Goal: Task Accomplishment & Management: Use online tool/utility

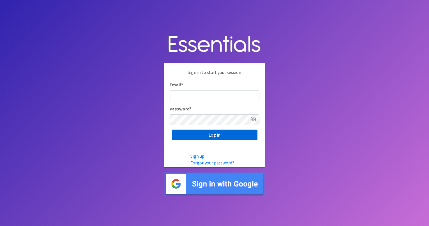
type input "[EMAIL_ADDRESS][PERSON_NAME][DOMAIN_NAME]"
click at [201, 133] on input "Log in" at bounding box center [215, 135] width 86 height 11
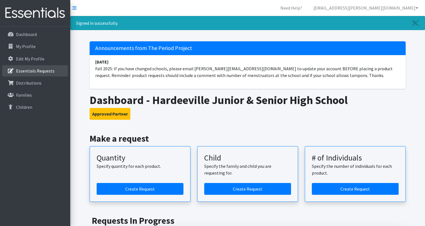
click at [36, 74] on link "Essentials Requests" at bounding box center [35, 70] width 66 height 11
